Goal: Communication & Community: Ask a question

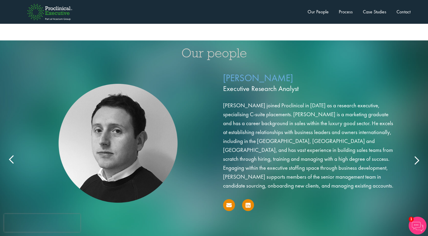
scroll to position [934, 0]
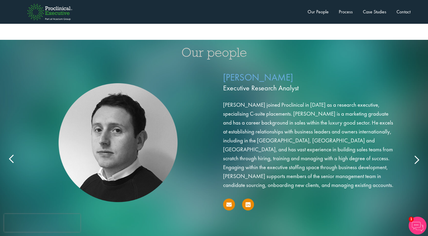
click at [417, 160] on icon at bounding box center [417, 160] width 0 height 0
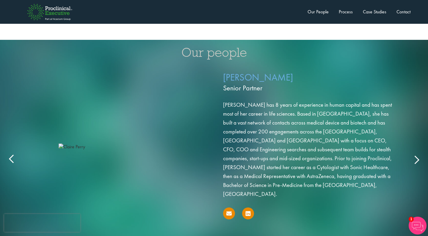
click at [417, 160] on icon at bounding box center [417, 160] width 0 height 0
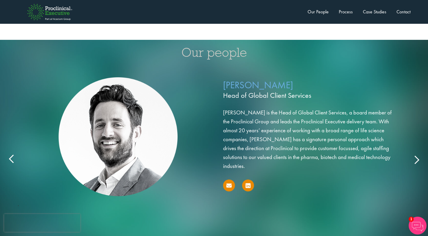
click at [417, 160] on icon at bounding box center [417, 160] width 0 height 0
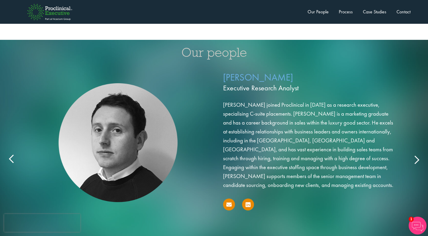
click at [417, 160] on icon at bounding box center [417, 160] width 0 height 0
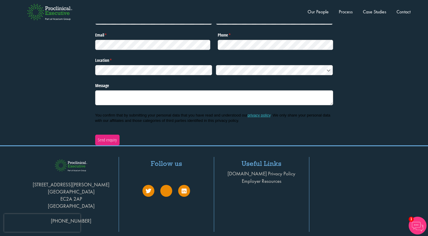
scroll to position [1947, 0]
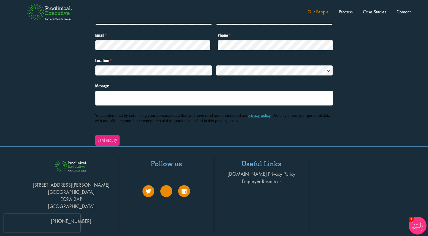
click at [322, 11] on link "Our People" at bounding box center [318, 12] width 21 height 6
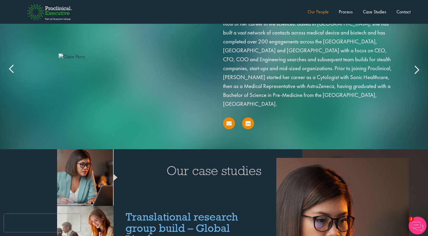
scroll to position [955, 0]
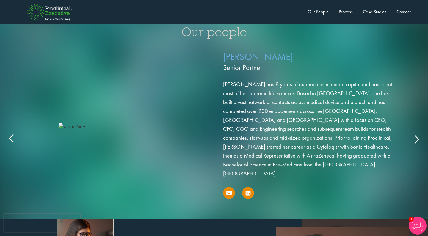
click at [417, 139] on icon at bounding box center [417, 139] width 0 height 0
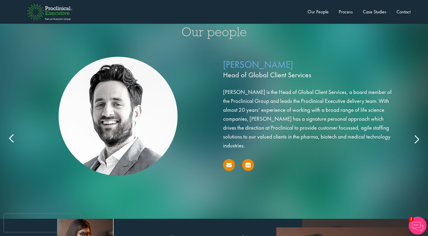
click at [417, 139] on icon at bounding box center [417, 139] width 0 height 0
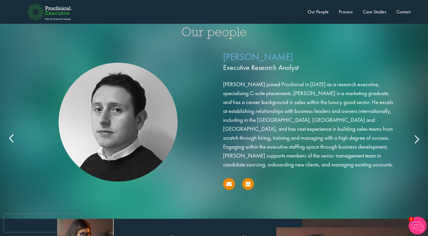
click at [417, 139] on icon at bounding box center [417, 139] width 0 height 0
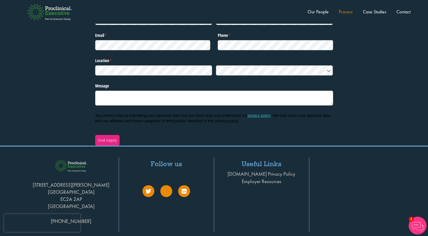
click at [351, 13] on link "Process" at bounding box center [346, 12] width 14 height 6
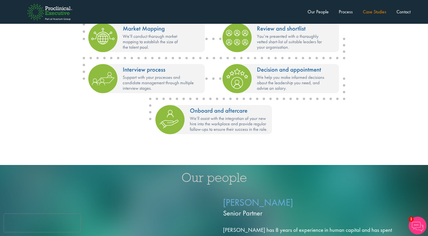
click at [368, 12] on link "Case Studies" at bounding box center [375, 12] width 24 height 6
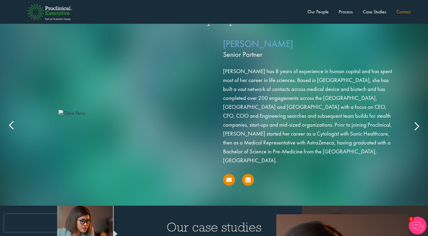
click at [397, 12] on link "Contact" at bounding box center [404, 12] width 14 height 6
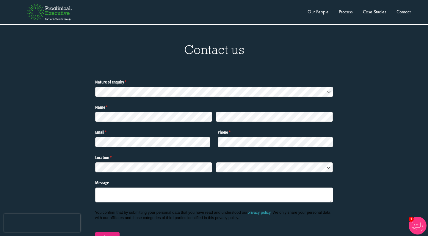
scroll to position [1848, 0]
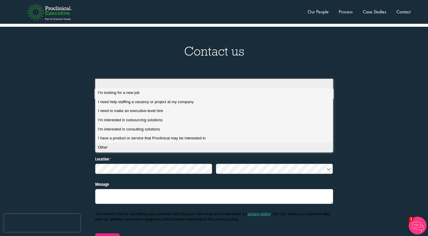
click at [160, 145] on div "Other" at bounding box center [214, 147] width 233 height 5
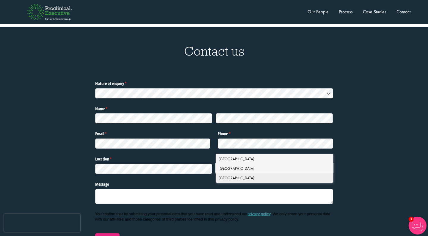
click at [256, 180] on div "United States" at bounding box center [275, 178] width 112 height 6
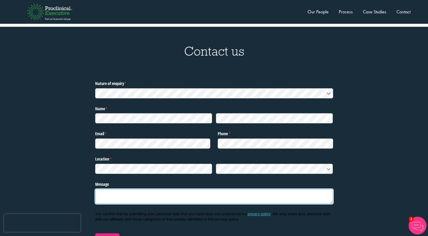
click at [122, 189] on textarea "Message" at bounding box center [214, 196] width 238 height 15
paste textarea "Dear Miras Search Partners Team, I hope all is well and that you are having a n…"
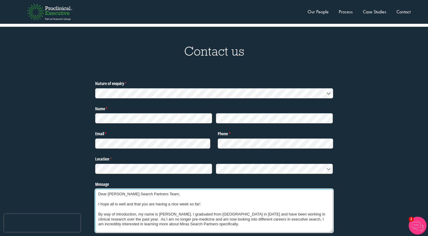
scroll to position [0, 0]
drag, startPoint x: 146, startPoint y: 175, endPoint x: 109, endPoint y: 174, distance: 36.9
click at [109, 189] on textarea "Dear Miras Search Partners Team, I hope all is well and that you are having a n…" at bounding box center [214, 210] width 238 height 43
click at [114, 189] on textarea "Dear Preclinical Executive Team, I hope all is well and that you are having a n…" at bounding box center [214, 210] width 238 height 43
click at [148, 189] on textarea "Dear Proclinical Executive Team, I hope all is well and that you are having a n…" at bounding box center [214, 210] width 238 height 43
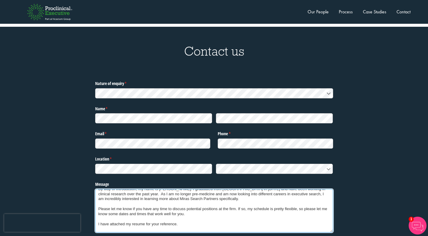
scroll to position [27, 0]
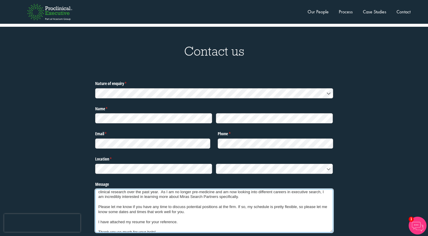
drag, startPoint x: 195, startPoint y: 176, endPoint x: 157, endPoint y: 175, distance: 38.1
click at [157, 189] on textarea "Dear Proclinical Executive Team, I hope all is well and that you are having a n…" at bounding box center [214, 210] width 238 height 43
click at [164, 189] on textarea "Dear Proclinical Executive Team, I hope all is well and that you are having a n…" at bounding box center [214, 210] width 238 height 43
click at [162, 189] on textarea "Dear Proclinical Executive Team, I hope all is well and that you are having a n…" at bounding box center [214, 210] width 238 height 43
click at [188, 189] on textarea "Dear Proclinical Executive Team, I hope all is well and that you are having a n…" at bounding box center [214, 210] width 238 height 43
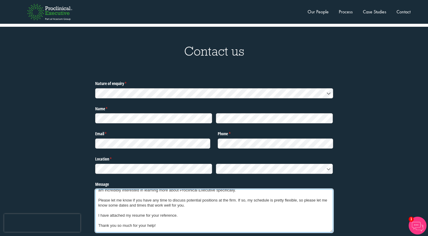
scroll to position [36, 0]
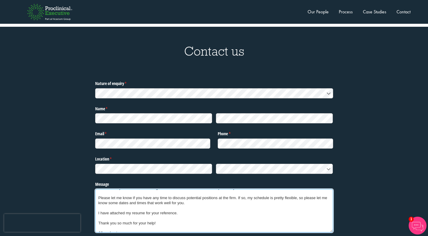
click at [152, 191] on textarea "Dear Proclinical Executive Team, I hope all is well and that you are having a n…" at bounding box center [214, 210] width 238 height 43
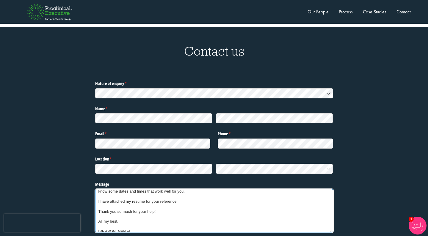
scroll to position [48, 0]
click at [145, 189] on textarea "Dear Proclinical Executive Team, I hope all is well and that you are having a n…" at bounding box center [214, 210] width 238 height 43
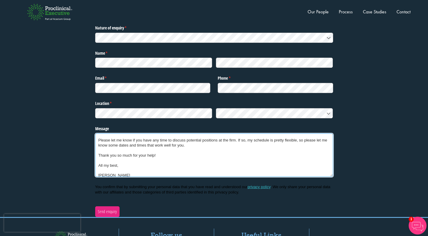
scroll to position [38, 0]
type textarea "Dear Proclinical Executive Team, I hope all is well and that you are having a n…"
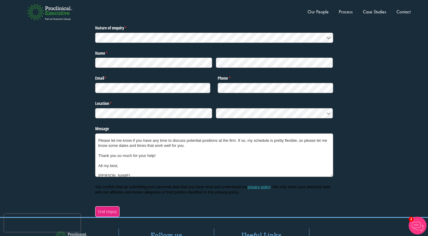
click at [109, 209] on span "Send enquiry" at bounding box center [107, 212] width 19 height 7
